Goal: Browse casually: Explore the website without a specific task or goal

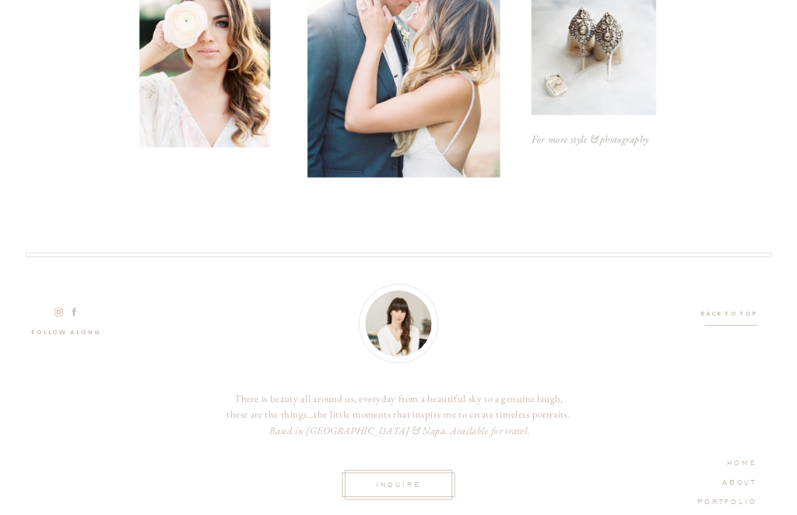
scroll to position [3967, 0]
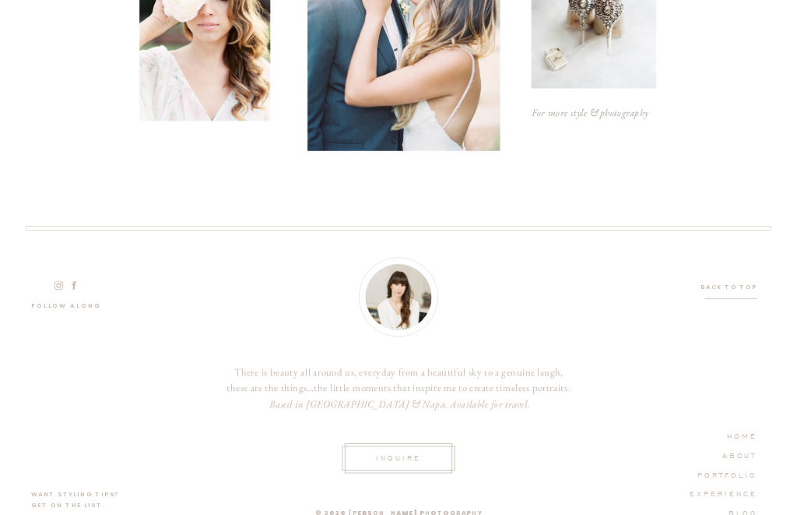
click at [742, 435] on nav "HOME" at bounding box center [728, 435] width 58 height 12
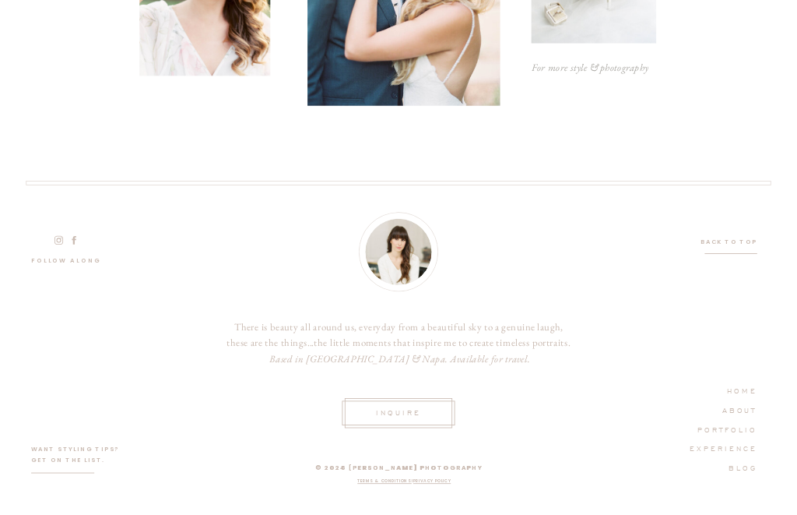
scroll to position [4017, 0]
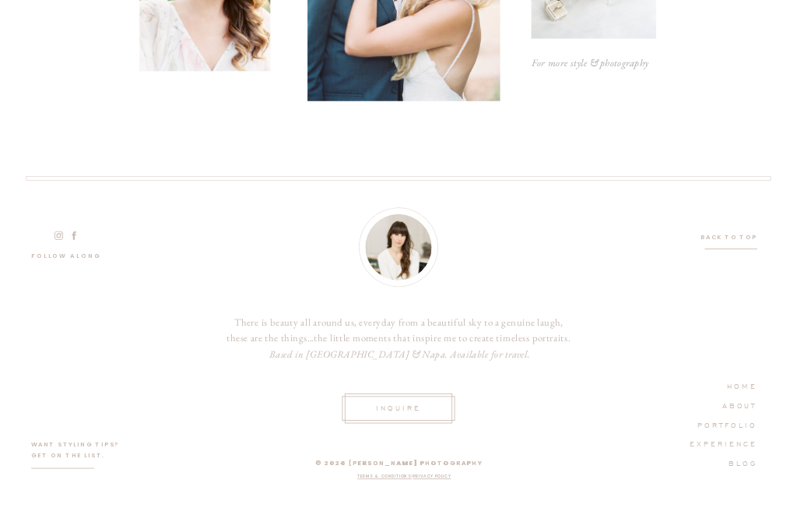
click at [740, 423] on nav "PORTFOLIO" at bounding box center [719, 424] width 75 height 12
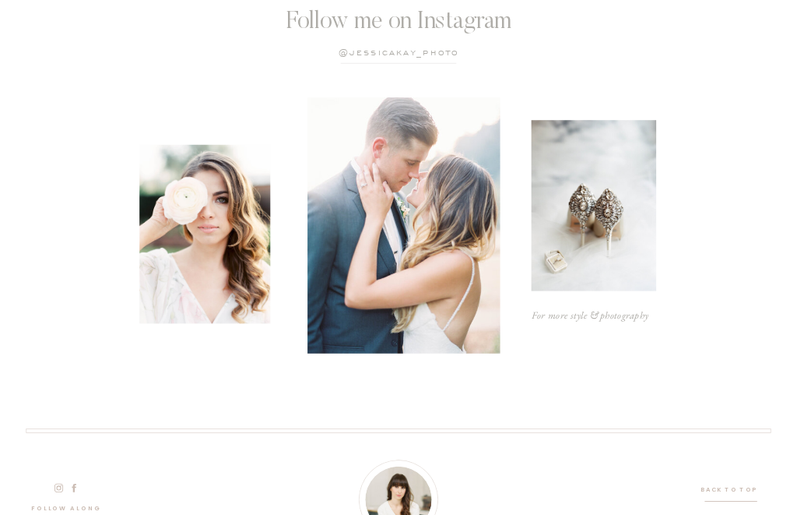
scroll to position [2087, 0]
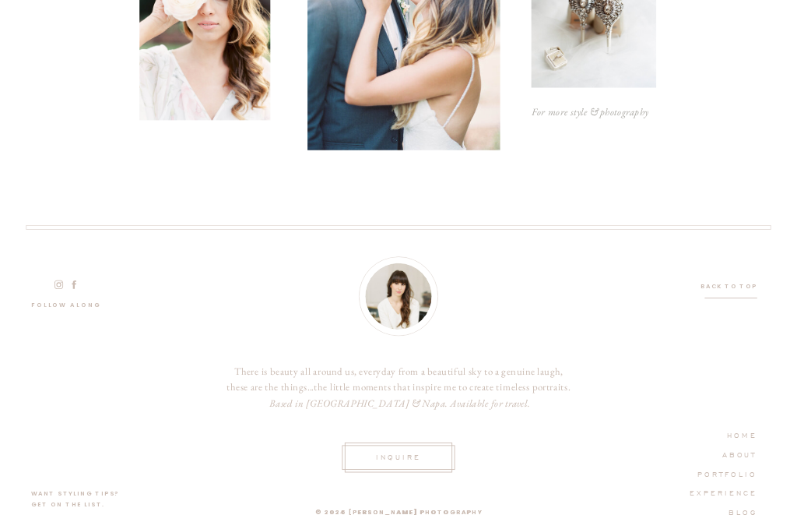
click at [733, 495] on nav "EXPERIENCE" at bounding box center [719, 493] width 75 height 12
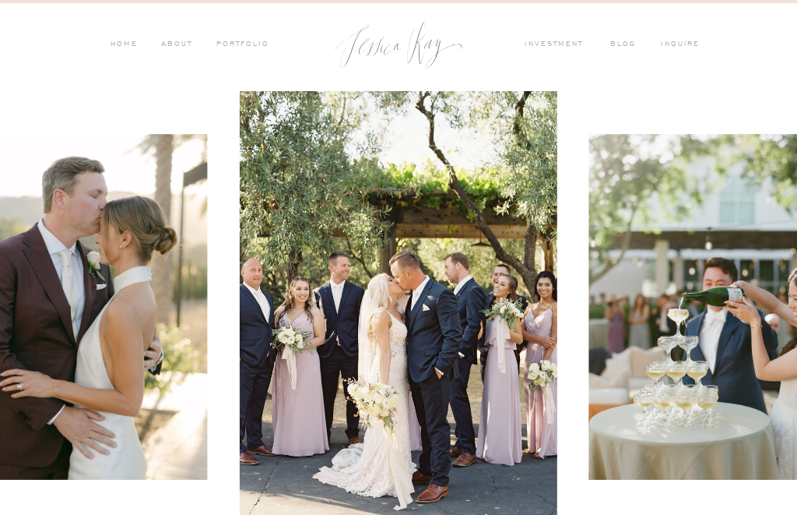
click at [182, 40] on nav "ABOUT" at bounding box center [175, 45] width 34 height 12
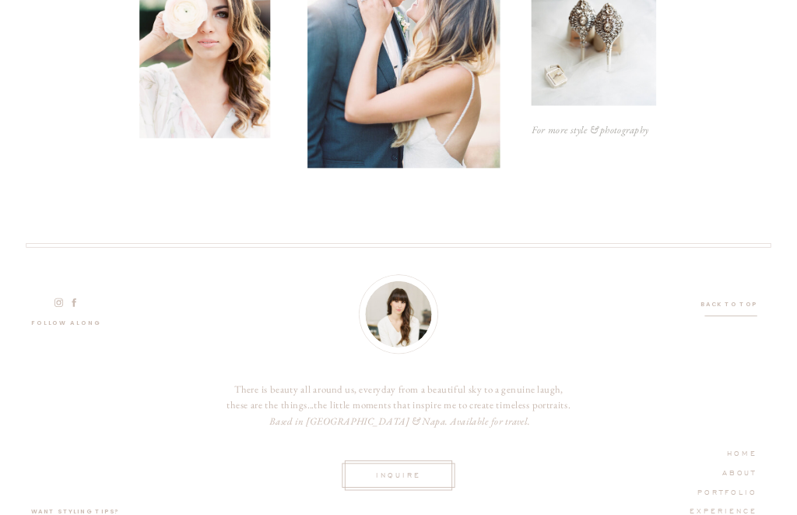
scroll to position [3556, 0]
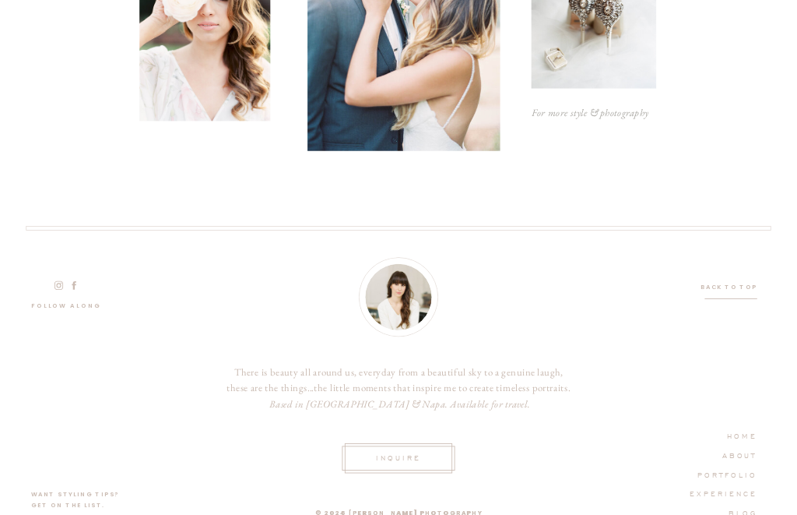
click at [747, 512] on nav "BLog" at bounding box center [728, 512] width 57 height 12
